Goal: Task Accomplishment & Management: Manage account settings

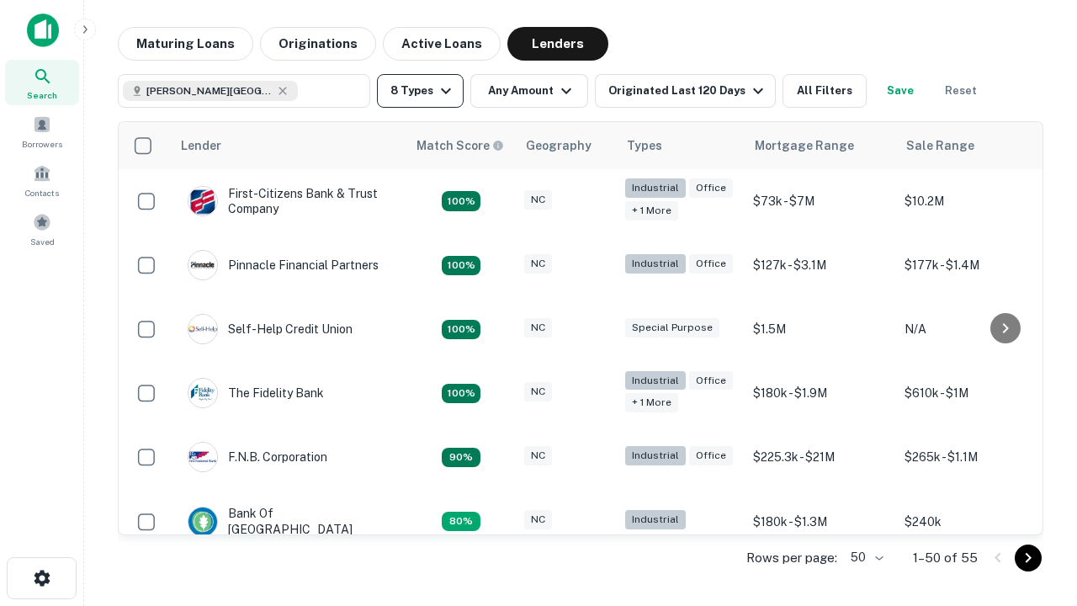
click at [420, 91] on button "8 Types" at bounding box center [420, 91] width 87 height 34
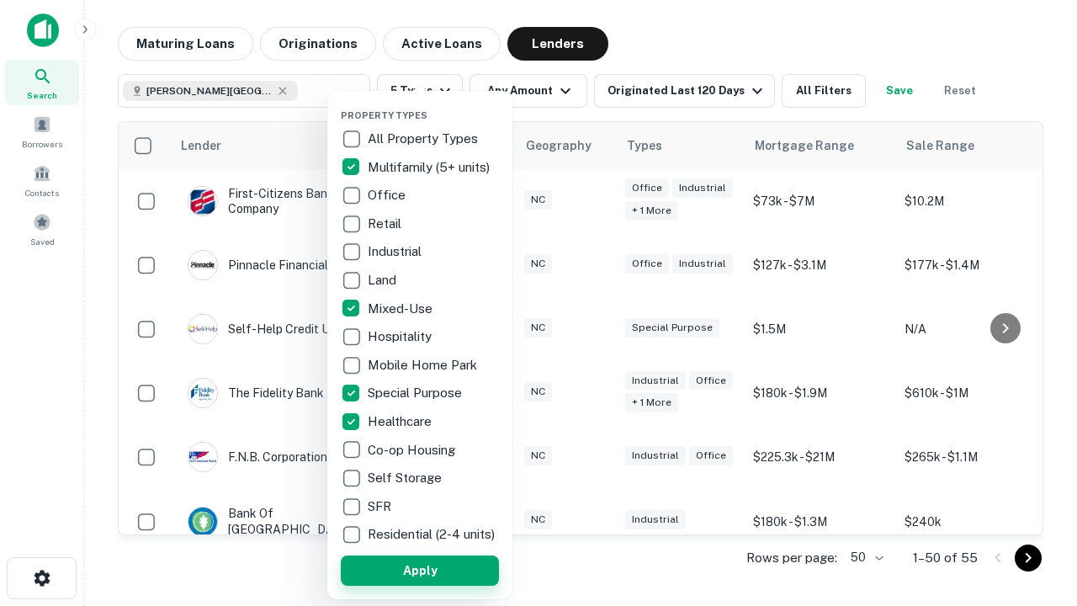
click at [420, 570] on button "Apply" at bounding box center [420, 570] width 158 height 30
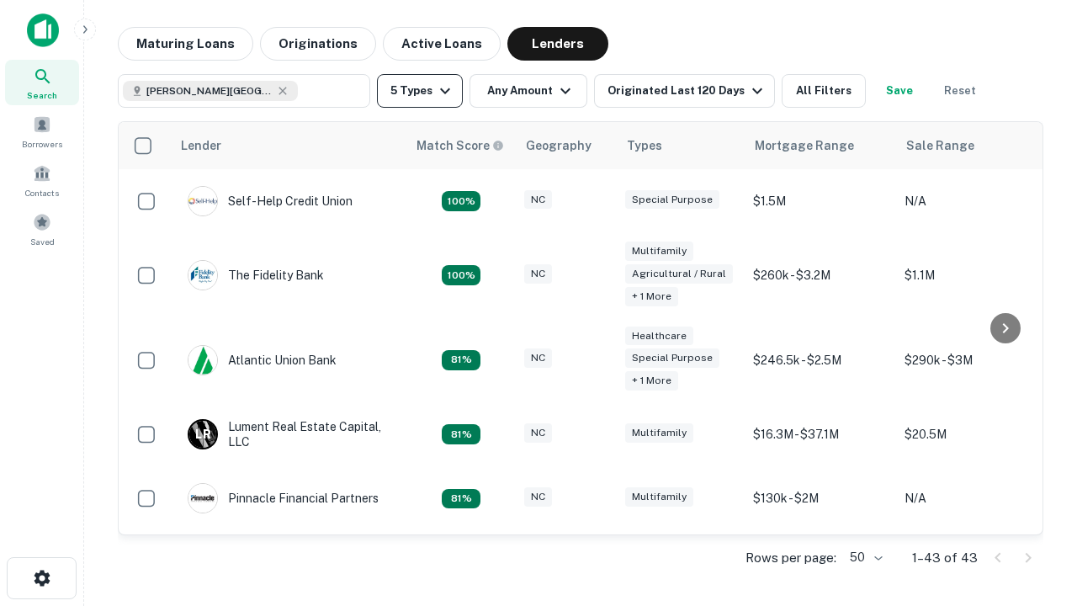
click at [420, 91] on button "5 Types" at bounding box center [420, 91] width 86 height 34
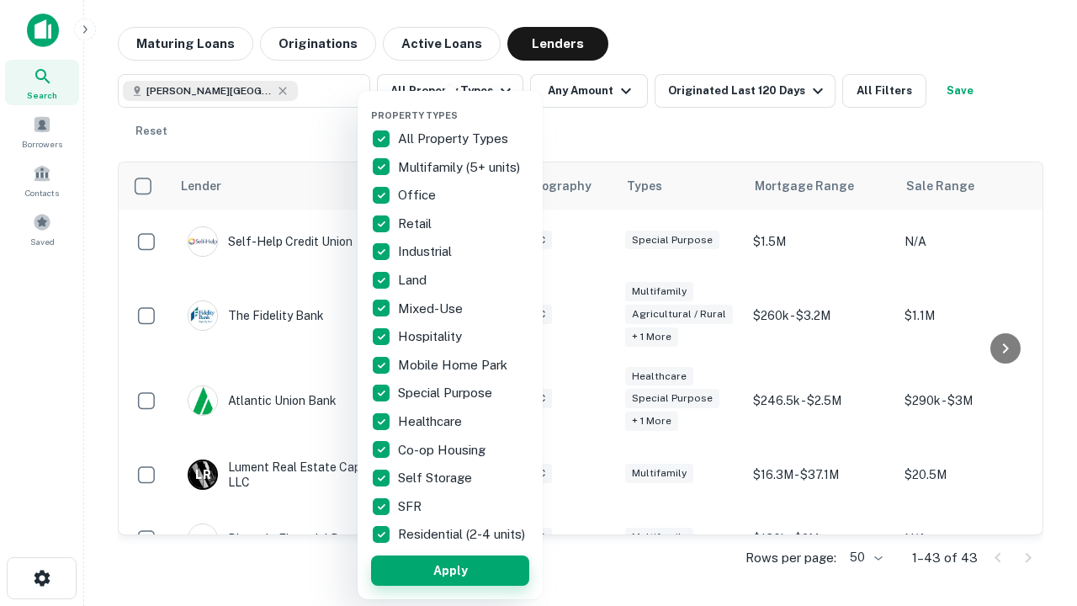
click at [450, 570] on button "Apply" at bounding box center [450, 570] width 158 height 30
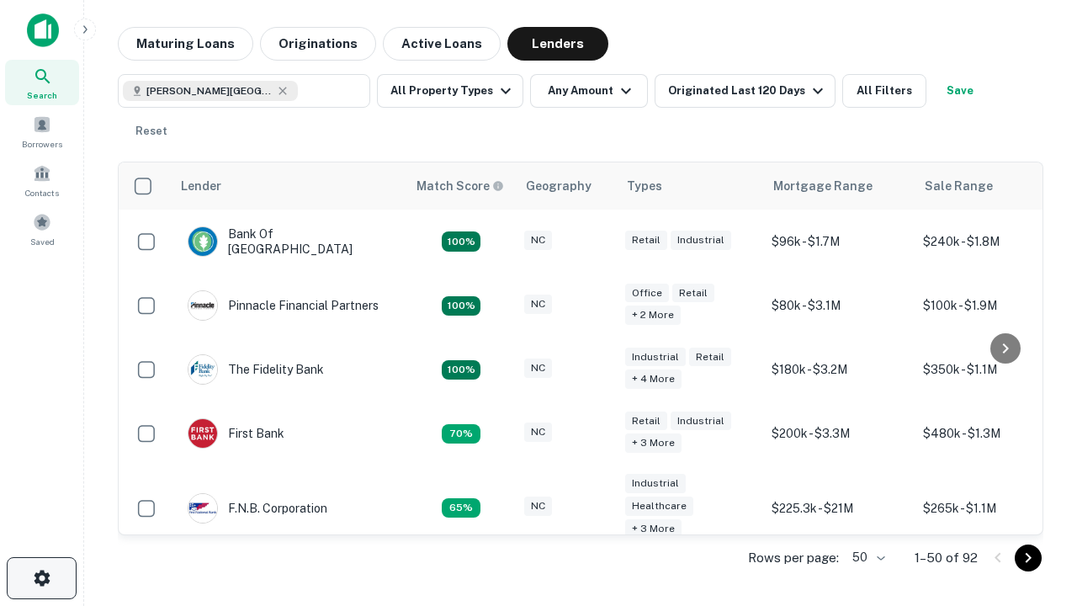
click at [41, 578] on icon "button" at bounding box center [42, 578] width 20 height 20
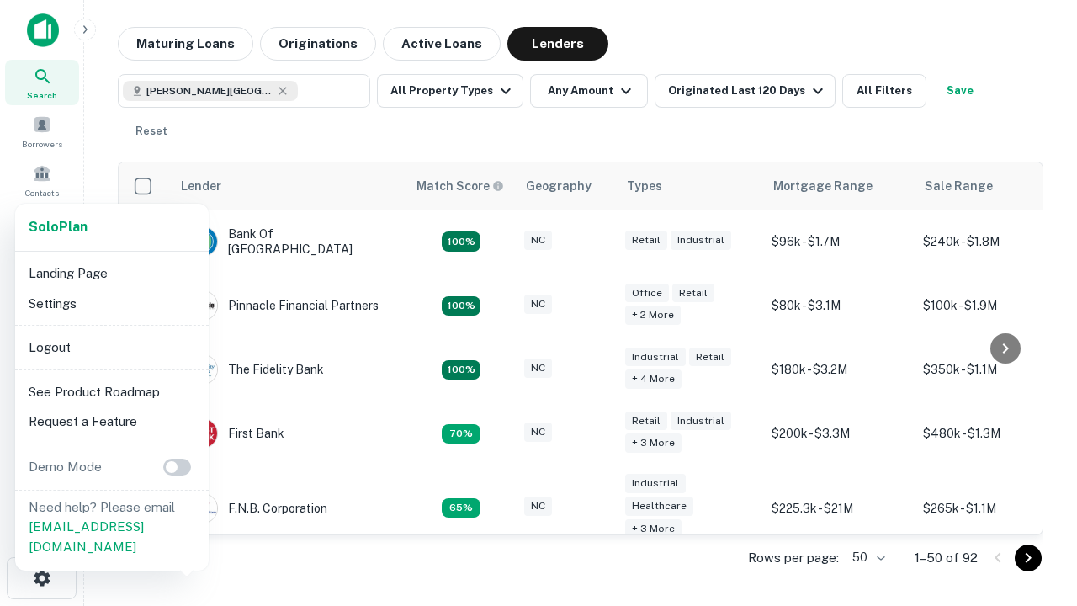
click at [111, 347] on li "Logout" at bounding box center [112, 347] width 180 height 30
